Goal: Check status: Check status

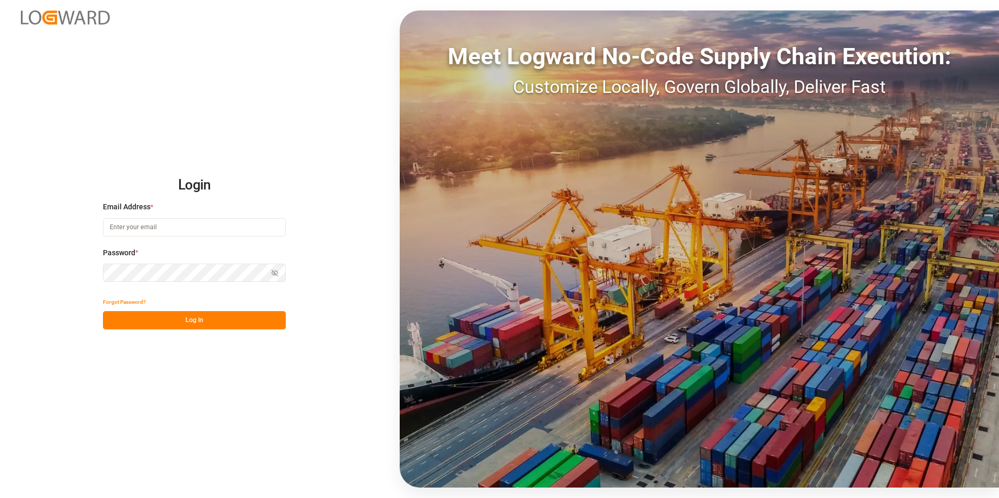
type input "[PERSON_NAME][EMAIL_ADDRESS][DOMAIN_NAME]"
click at [201, 316] on button "Log In" at bounding box center [194, 320] width 183 height 18
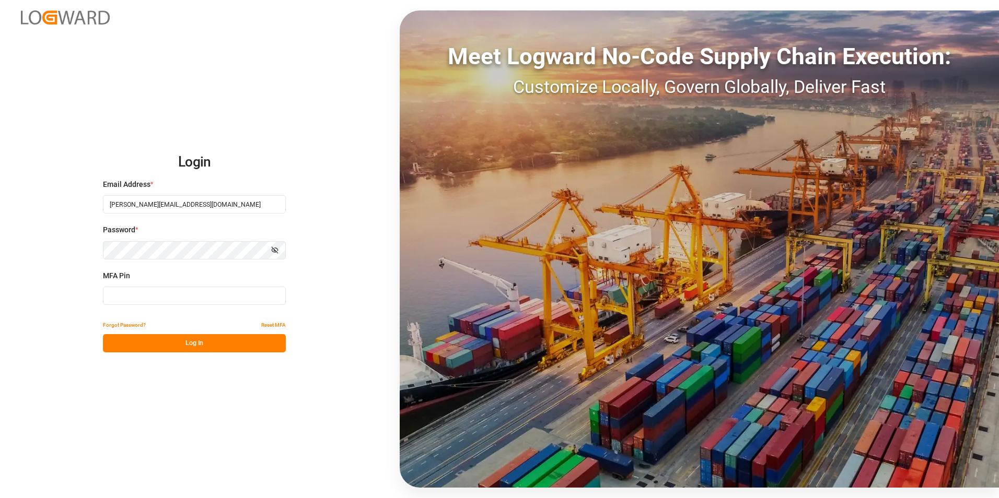
click at [107, 297] on input at bounding box center [194, 296] width 183 height 18
type input "524332"
click at [167, 347] on button "Log In" at bounding box center [194, 343] width 183 height 18
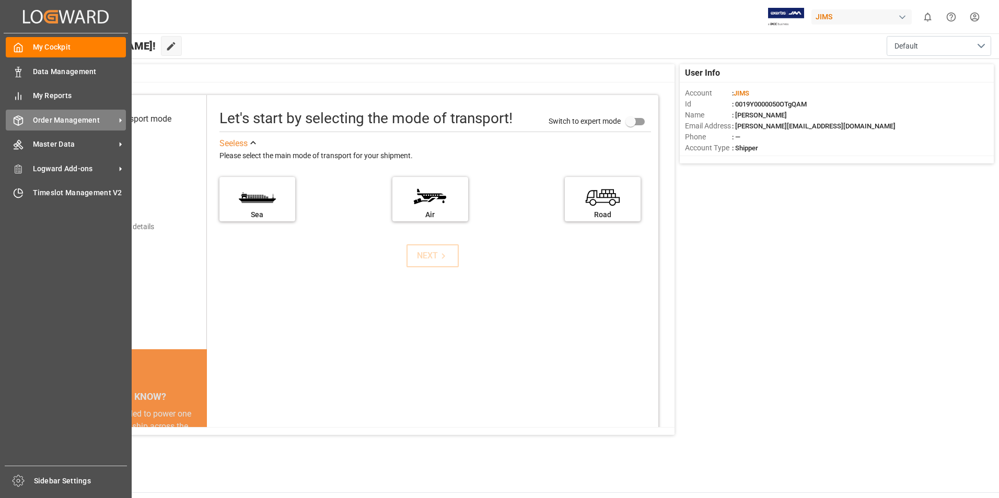
click at [54, 120] on span "Order Management" at bounding box center [74, 120] width 83 height 11
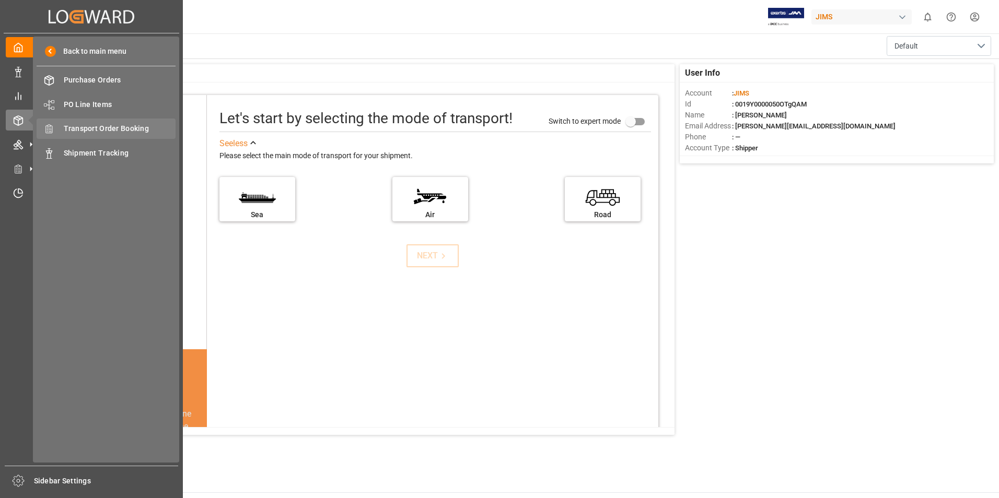
click at [136, 132] on span "Transport Order Booking" at bounding box center [120, 128] width 112 height 11
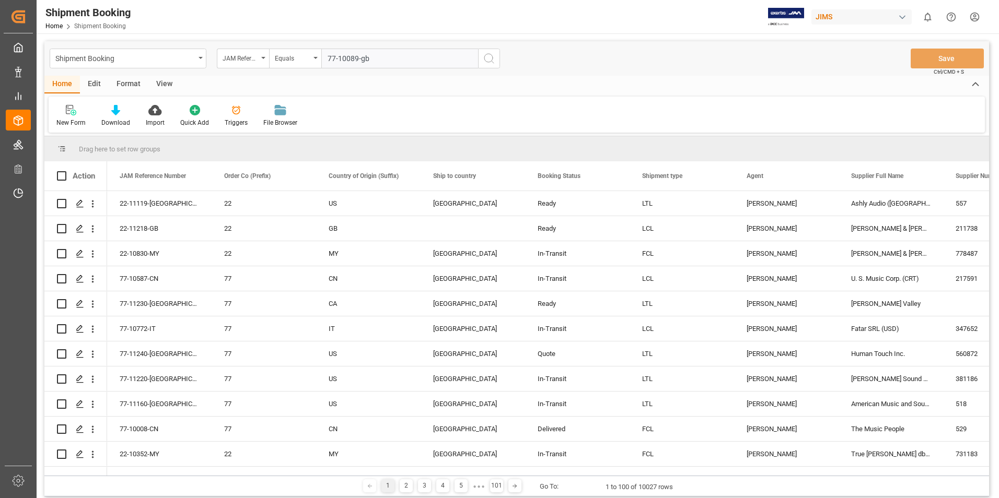
type input "77-10089-gb"
click at [489, 61] on icon "search button" at bounding box center [489, 58] width 13 height 13
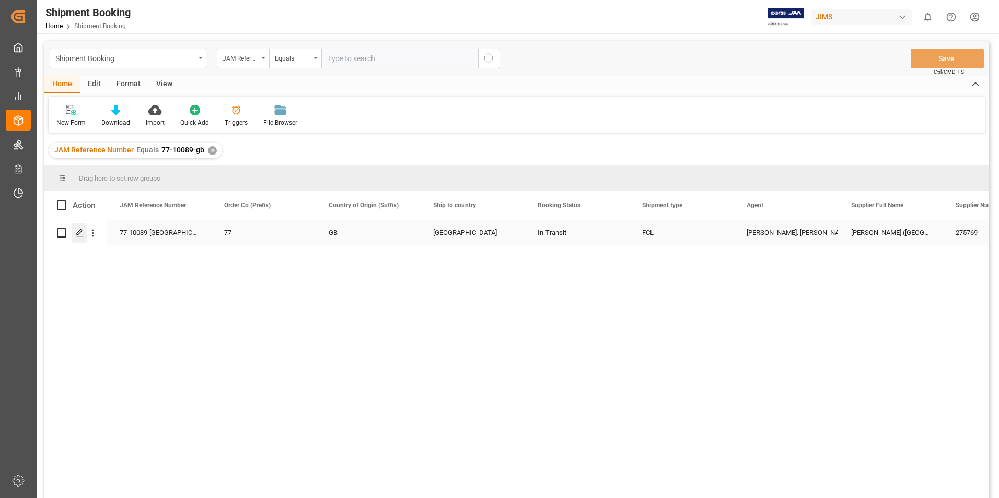
click at [83, 231] on icon "Press SPACE to select this row." at bounding box center [80, 233] width 8 height 8
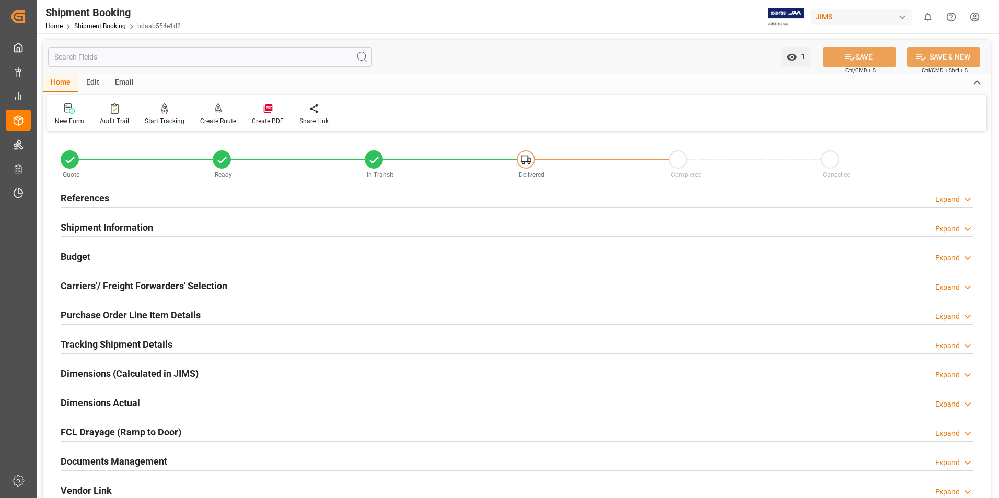
scroll to position [261, 0]
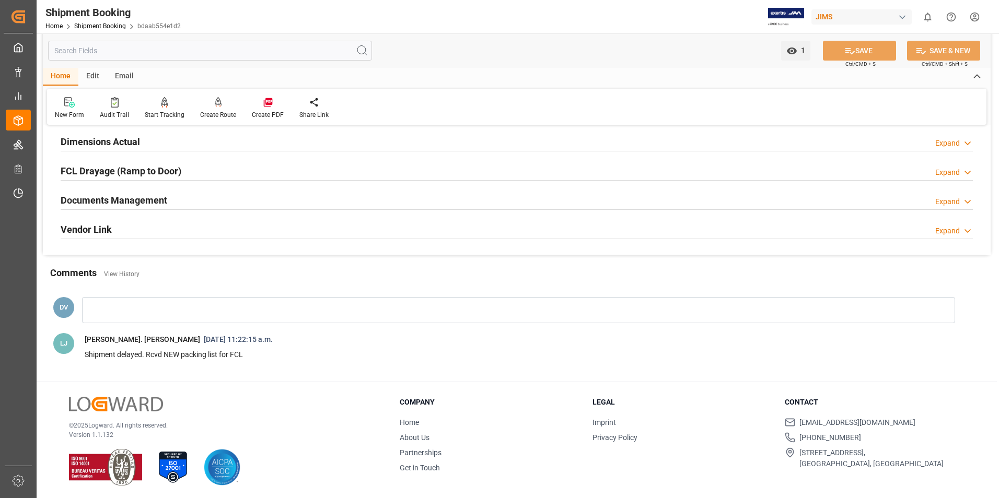
click at [969, 199] on icon at bounding box center [967, 201] width 10 height 11
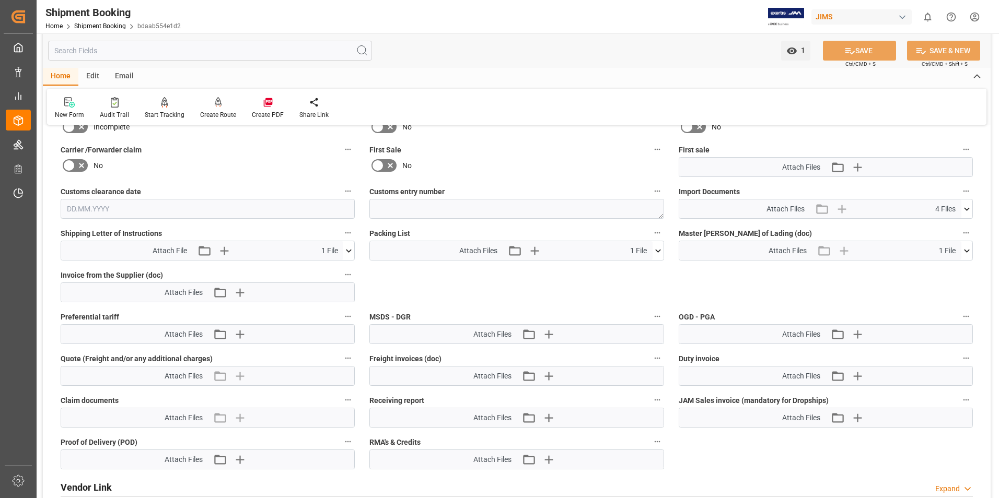
scroll to position [470, 0]
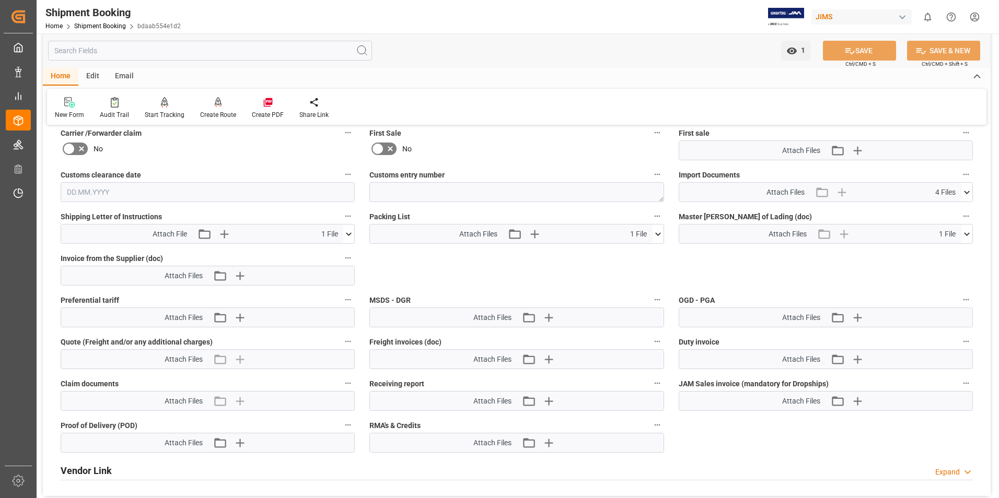
click at [965, 192] on icon at bounding box center [966, 192] width 11 height 11
click at [963, 209] on icon at bounding box center [960, 211] width 11 height 11
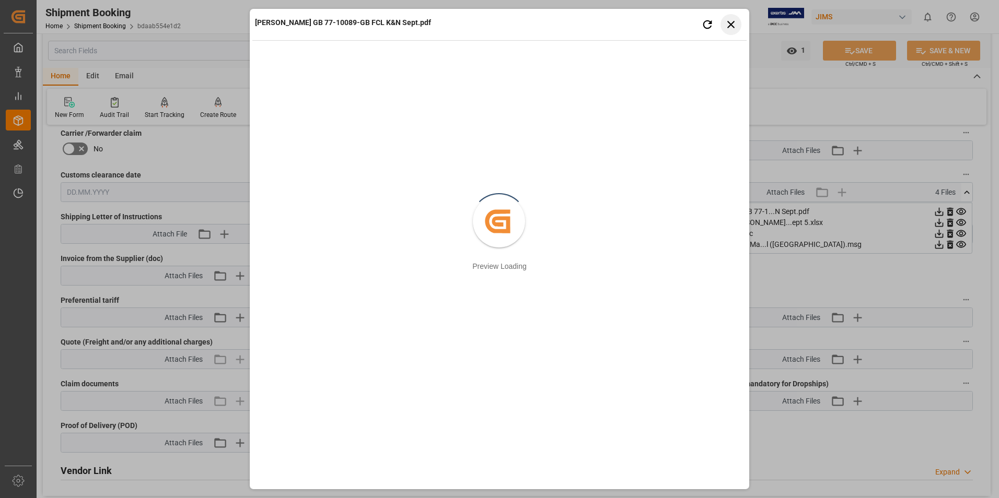
drag, startPoint x: 732, startPoint y: 24, endPoint x: 728, endPoint y: 29, distance: 6.4
click at [731, 24] on icon "button" at bounding box center [730, 24] width 13 height 13
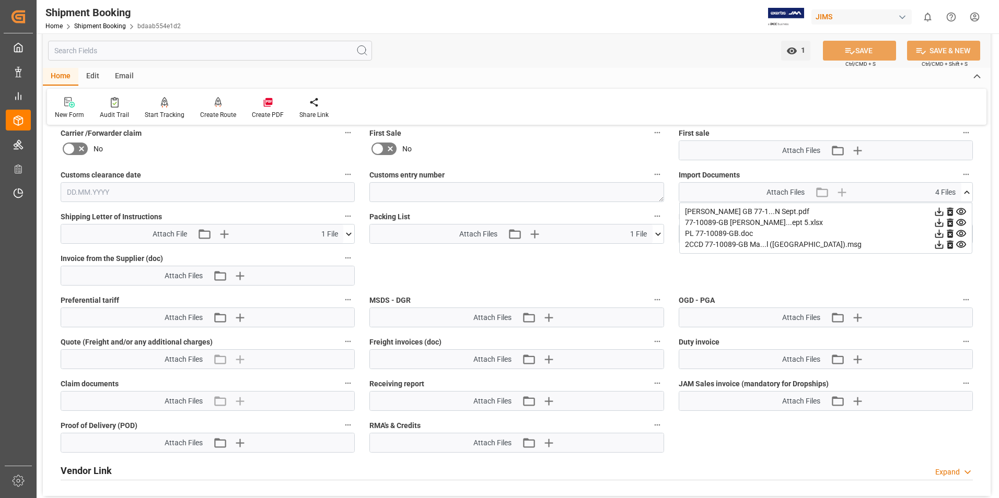
click at [961, 219] on icon at bounding box center [961, 222] width 10 height 7
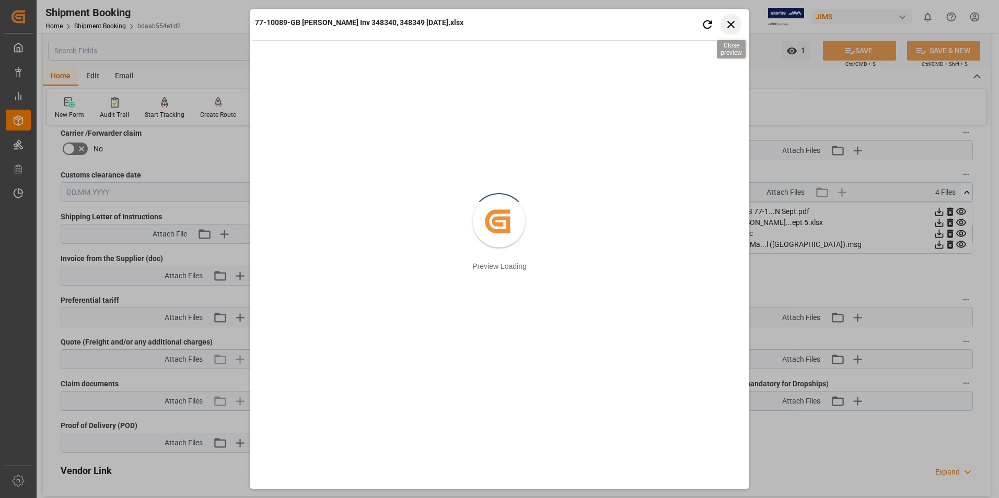
click at [731, 21] on icon "button" at bounding box center [730, 24] width 13 height 13
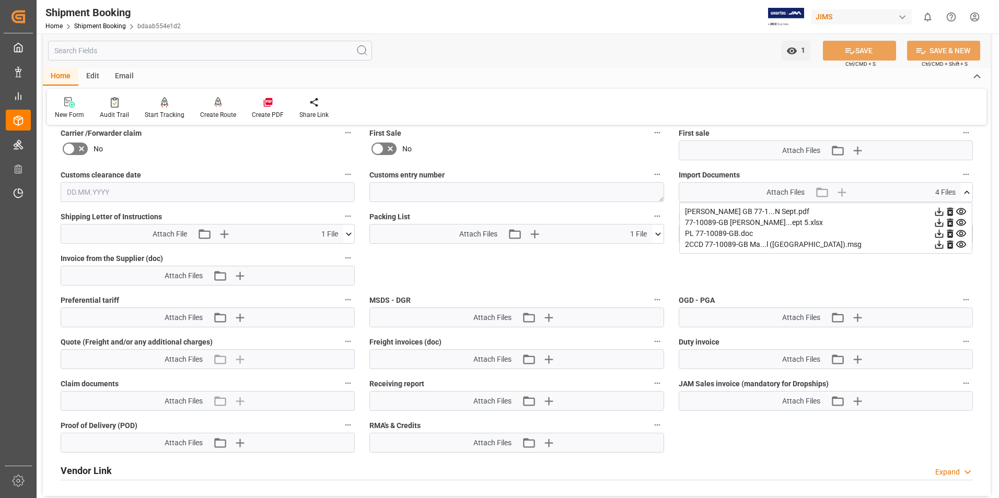
click at [956, 233] on icon at bounding box center [961, 233] width 10 height 7
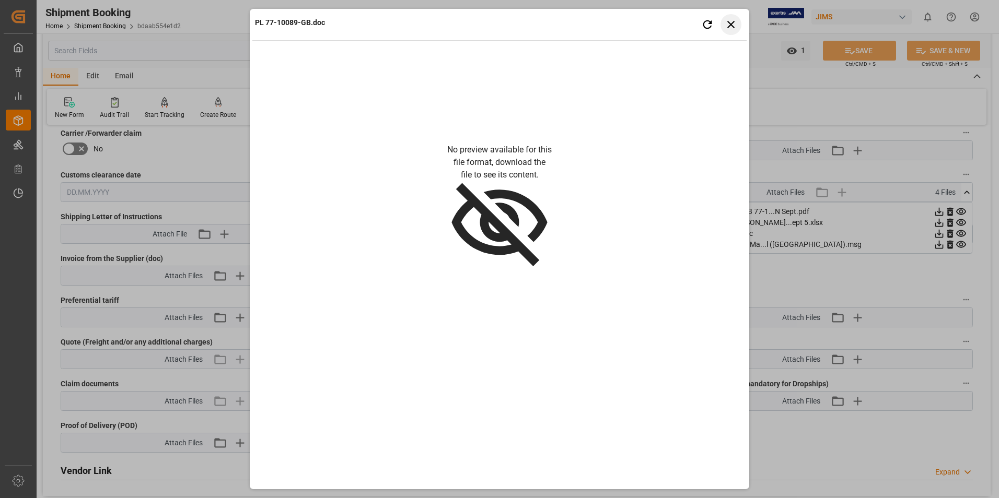
click at [728, 20] on icon "button" at bounding box center [730, 24] width 13 height 13
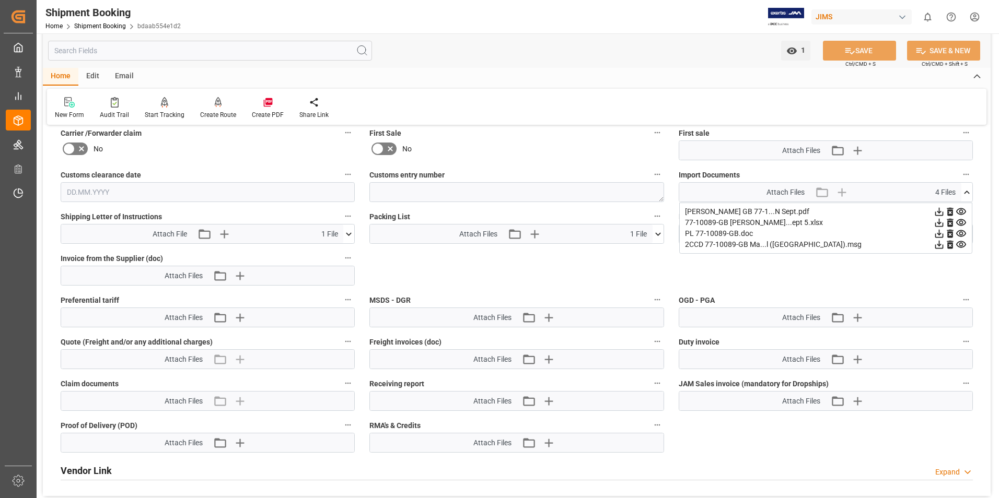
click at [960, 244] on icon at bounding box center [960, 244] width 11 height 11
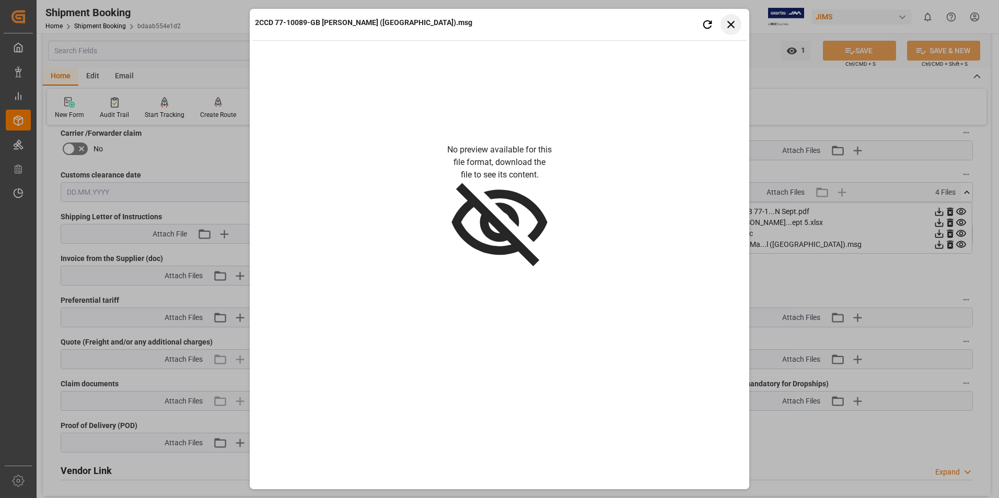
click at [728, 25] on icon "button" at bounding box center [730, 24] width 13 height 13
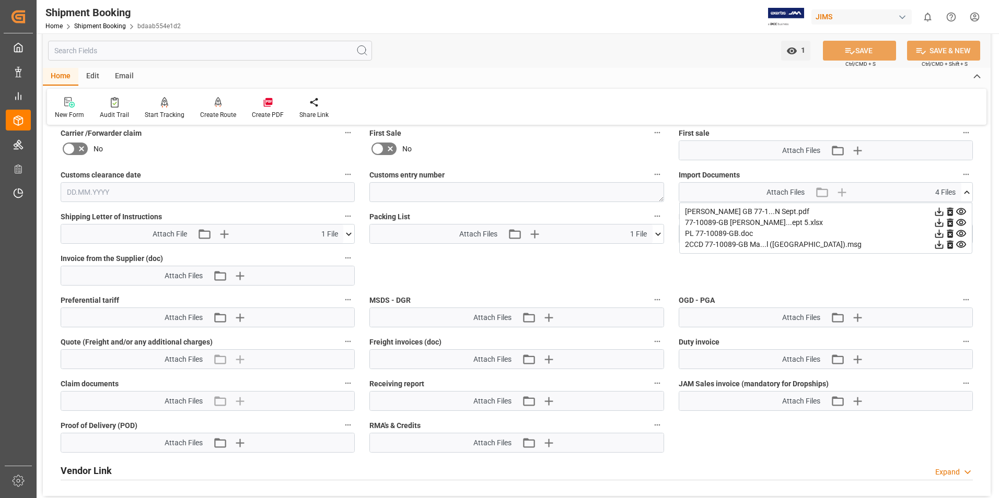
click at [346, 233] on icon at bounding box center [348, 234] width 11 height 11
click at [342, 253] on icon at bounding box center [342, 253] width 11 height 11
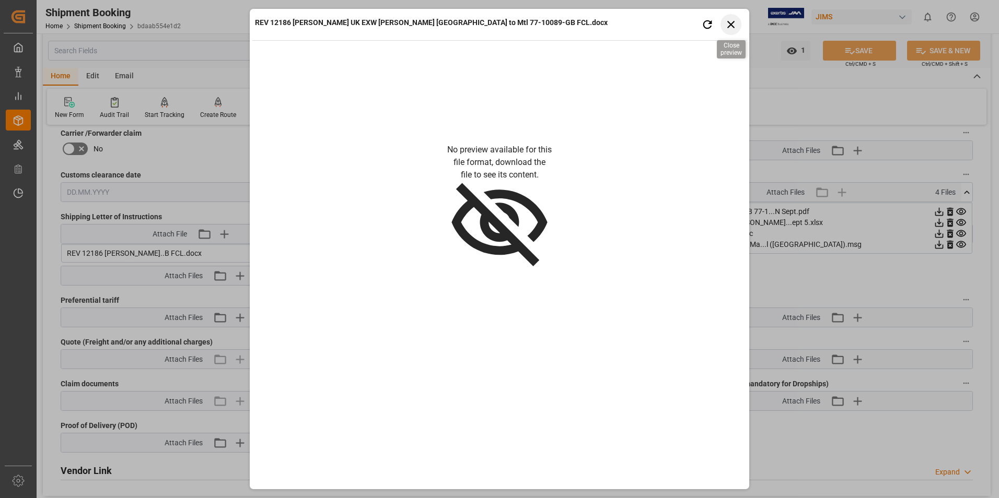
click at [735, 24] on icon "button" at bounding box center [730, 24] width 13 height 13
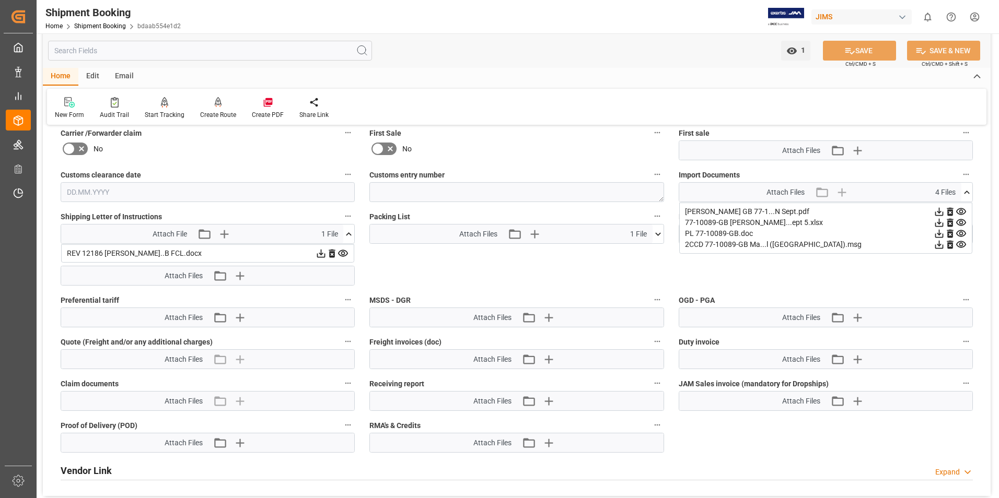
click at [976, 16] on html "Created by potrace 1.15, written by [PERSON_NAME] [DATE]-[DATE] Created by potr…" at bounding box center [499, 249] width 999 height 498
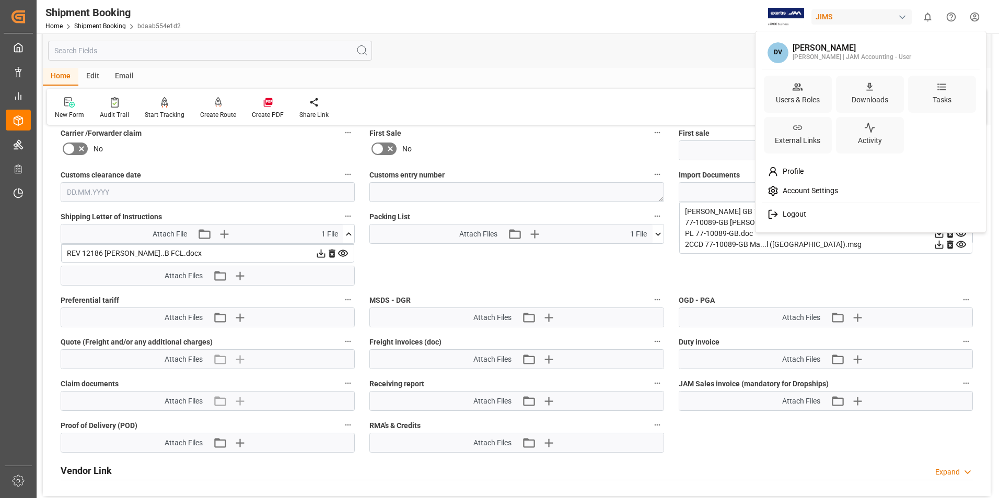
click at [802, 211] on span "Logout" at bounding box center [792, 214] width 28 height 9
